Goal: Information Seeking & Learning: Learn about a topic

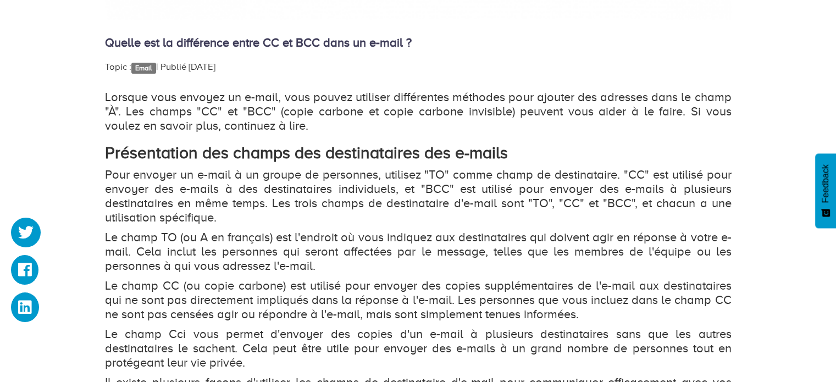
scroll to position [715, 0]
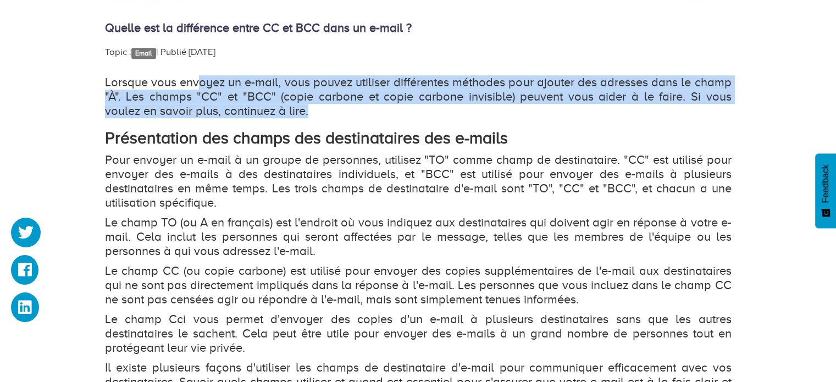
drag, startPoint x: 256, startPoint y: 93, endPoint x: 344, endPoint y: 112, distance: 89.4
click at [341, 112] on p "Lorsque vous envoyez un e-mail, vous pouvez utiliser différentes méthodes pour …" at bounding box center [418, 96] width 627 height 43
click at [349, 113] on p "Lorsque vous envoyez un e-mail, vous pouvez utiliser différentes méthodes pour …" at bounding box center [418, 96] width 627 height 43
drag, startPoint x: 233, startPoint y: 99, endPoint x: 104, endPoint y: 71, distance: 131.0
click at [105, 71] on div "Quelle est la différence entre CC et BCC dans un e-mail ? Topic : Email   | Pub…" at bounding box center [418, 189] width 627 height 1419
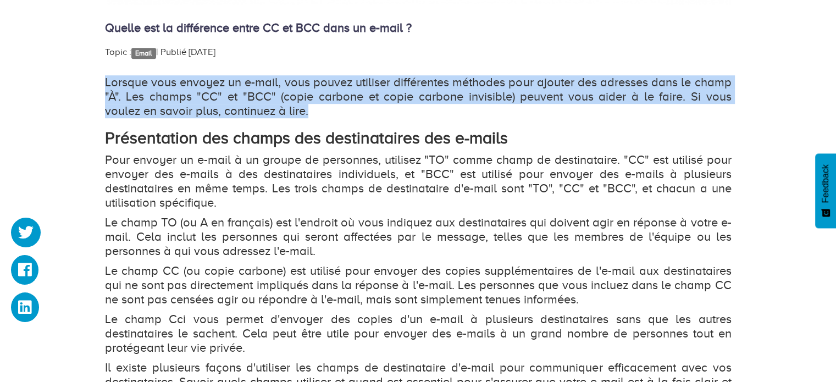
click at [253, 95] on p "Lorsque vous envoyez un e-mail, vous pouvez utiliser différentes méthodes pour …" at bounding box center [418, 96] width 627 height 43
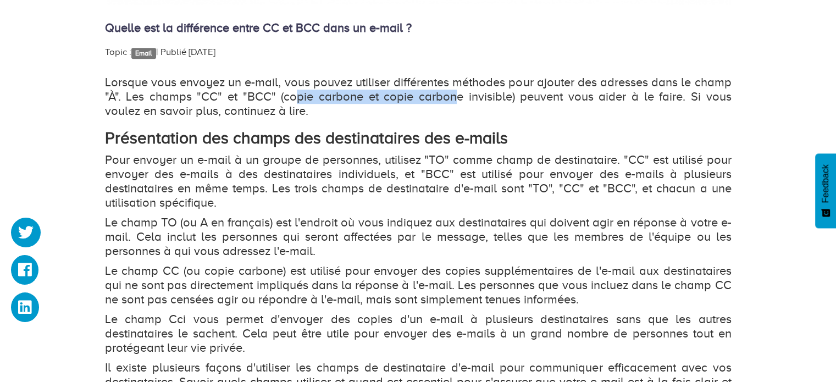
drag, startPoint x: 282, startPoint y: 98, endPoint x: 453, endPoint y: 100, distance: 171.0
click at [447, 100] on p "Lorsque vous envoyez un e-mail, vous pouvez utiliser différentes méthodes pour …" at bounding box center [418, 96] width 627 height 43
click at [466, 100] on p "Lorsque vous envoyez un e-mail, vous pouvez utiliser différentes méthodes pour …" at bounding box center [418, 96] width 627 height 43
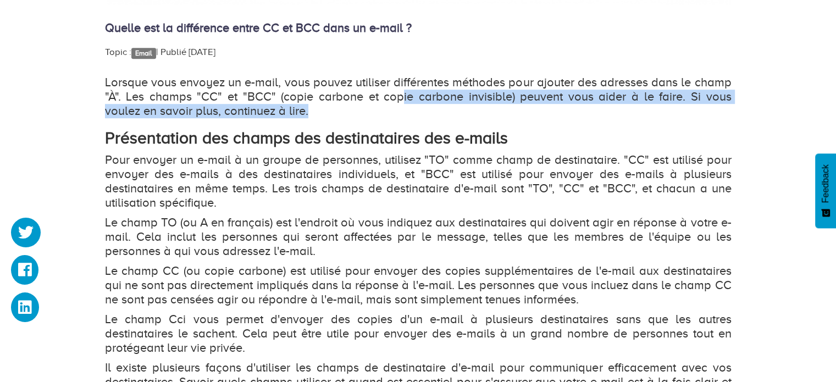
drag, startPoint x: 381, startPoint y: 100, endPoint x: 469, endPoint y: 104, distance: 87.5
click at [467, 104] on p "Lorsque vous envoyez un e-mail, vous pouvez utiliser différentes méthodes pour …" at bounding box center [418, 96] width 627 height 43
click at [433, 113] on p "Lorsque vous envoyez un e-mail, vous pouvez utiliser différentes méthodes pour …" at bounding box center [418, 96] width 627 height 43
